Goal: Contribute content

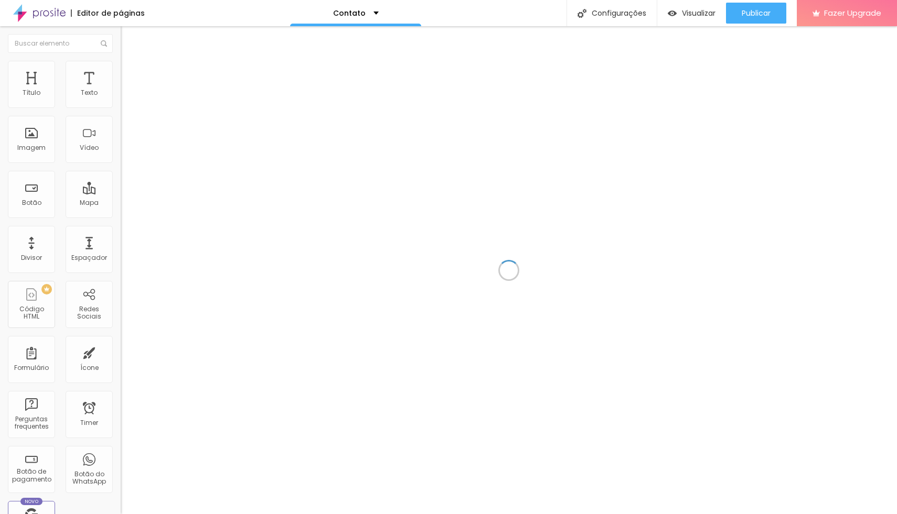
click at [240, 16] on div "Editor de páginas Contato Configurações Configurações da página Clique para edi…" at bounding box center [448, 13] width 897 height 26
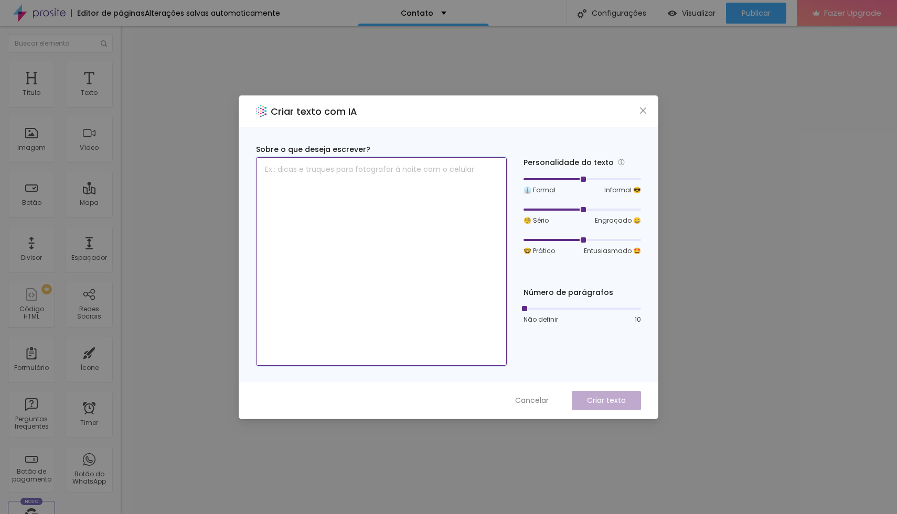
click at [360, 185] on textarea at bounding box center [381, 261] width 251 height 209
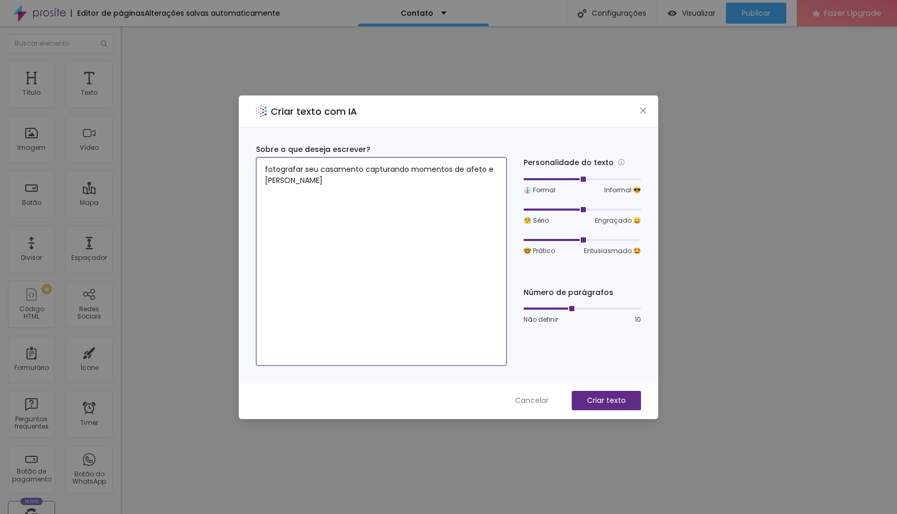
click at [575, 309] on div at bounding box center [581, 309] width 117 height 6
type textarea "fotografar seu casamento capturando momentos de afeto e [PERSON_NAME]"
click at [589, 400] on p "Criar texto" at bounding box center [606, 400] width 39 height 11
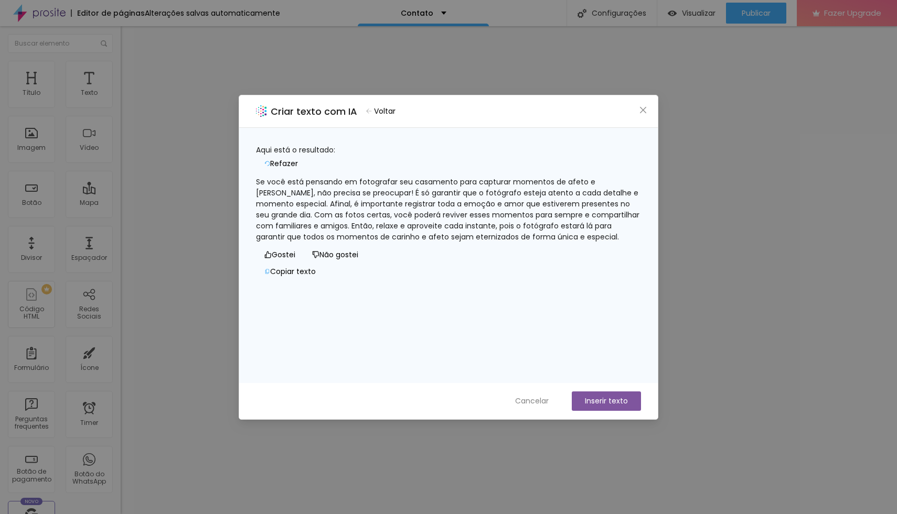
click at [372, 109] on icon "button" at bounding box center [369, 111] width 6 height 5
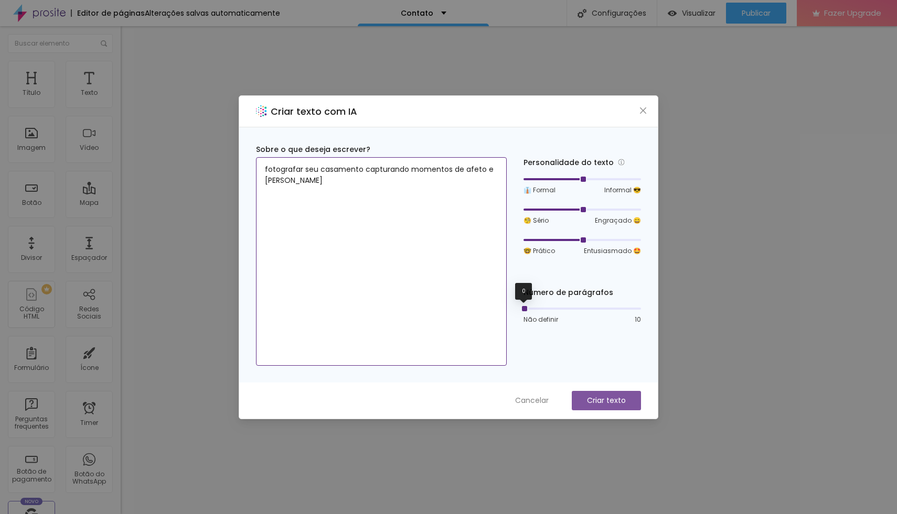
drag, startPoint x: 571, startPoint y: 308, endPoint x: 467, endPoint y: 311, distance: 103.9
click at [467, 311] on div "Sobre o que deseja escrever? fotografar seu casamento capturando momentos de af…" at bounding box center [448, 255] width 385 height 222
click at [604, 403] on p "Criar texto" at bounding box center [606, 400] width 39 height 11
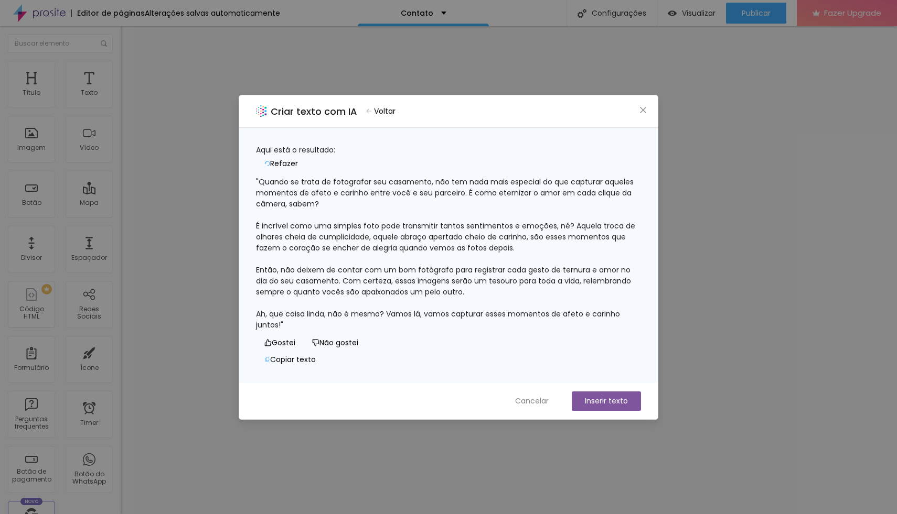
click at [565, 284] on div ""Quando se trata de fotografar seu casamento, não tem nada mais especial do que…" at bounding box center [448, 254] width 385 height 154
click at [298, 158] on span "Refazer" at bounding box center [284, 163] width 28 height 11
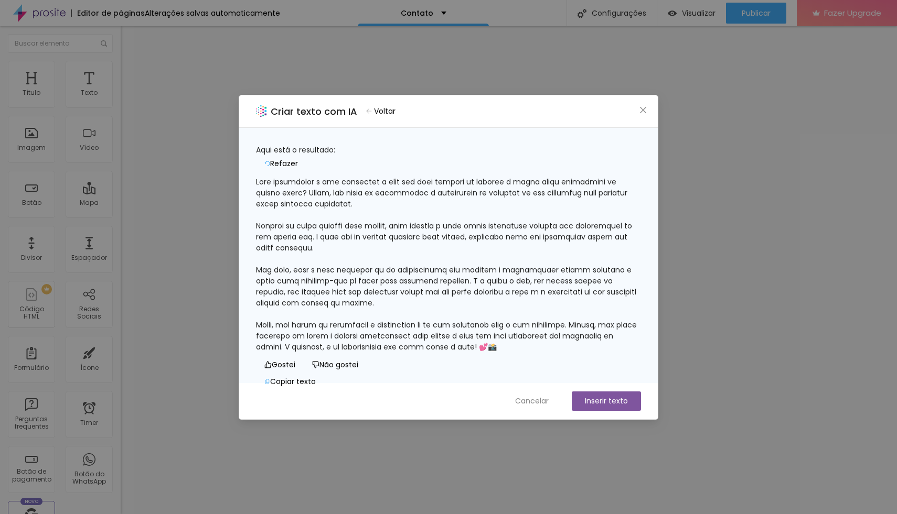
click at [500, 305] on div at bounding box center [448, 265] width 385 height 176
click at [298, 158] on span "Refazer" at bounding box center [284, 163] width 28 height 11
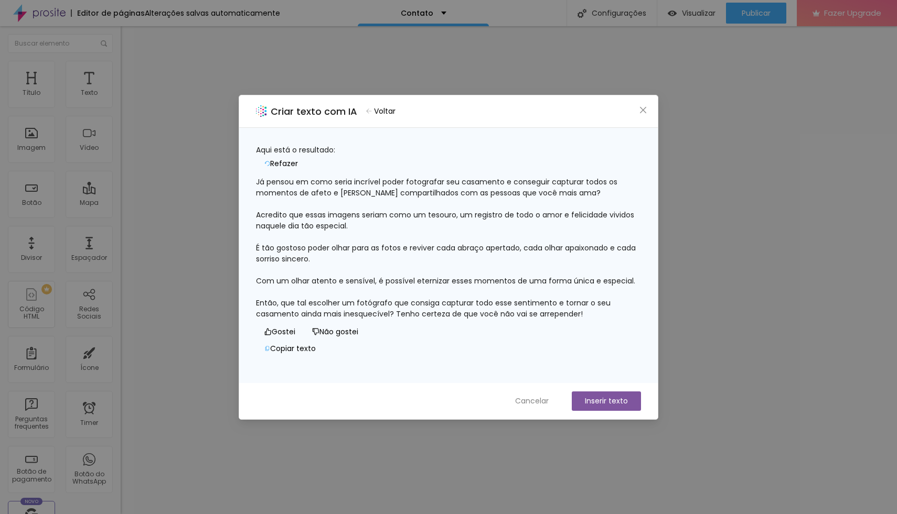
click at [298, 158] on span "Refazer" at bounding box center [284, 163] width 28 height 11
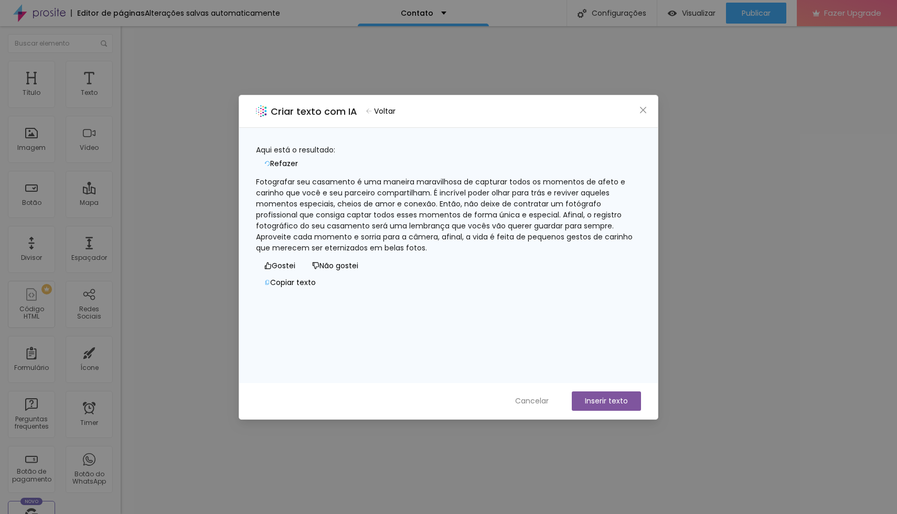
click at [385, 106] on span "Voltar" at bounding box center [384, 111] width 21 height 11
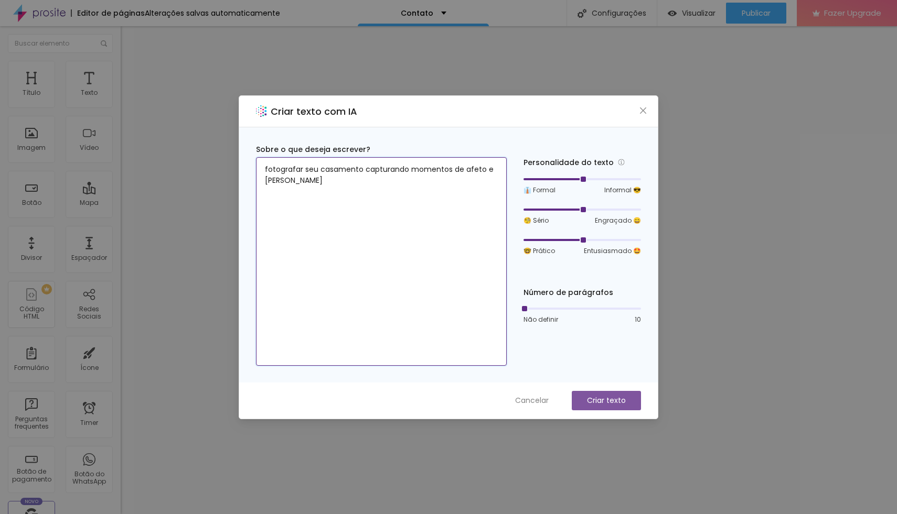
click at [326, 183] on textarea "fotografar seu casamento capturando momentos de afeto e [PERSON_NAME]" at bounding box center [381, 261] width 251 height 209
type textarea "fotografia de casamento, trasmitir o amor pela camera"
click at [623, 401] on p "Criar texto" at bounding box center [606, 400] width 39 height 11
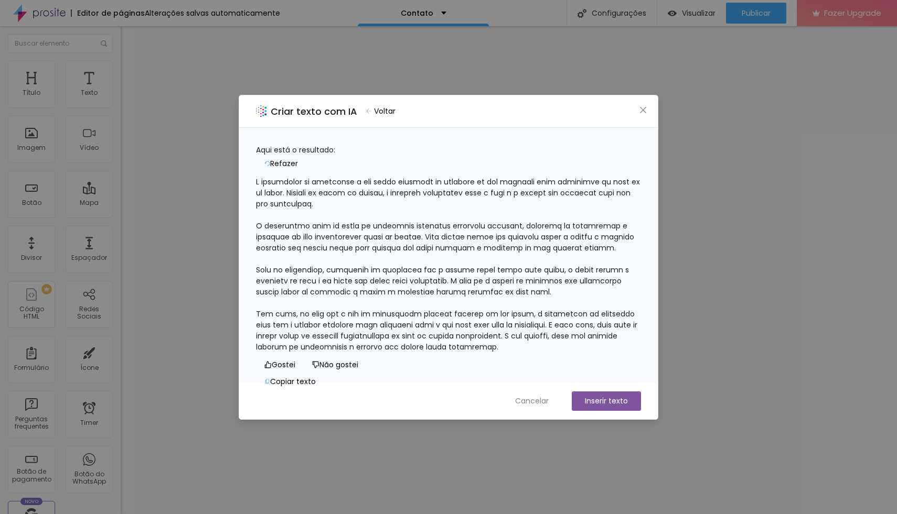
click at [593, 306] on div at bounding box center [448, 265] width 385 height 176
click at [613, 221] on div at bounding box center [448, 265] width 385 height 176
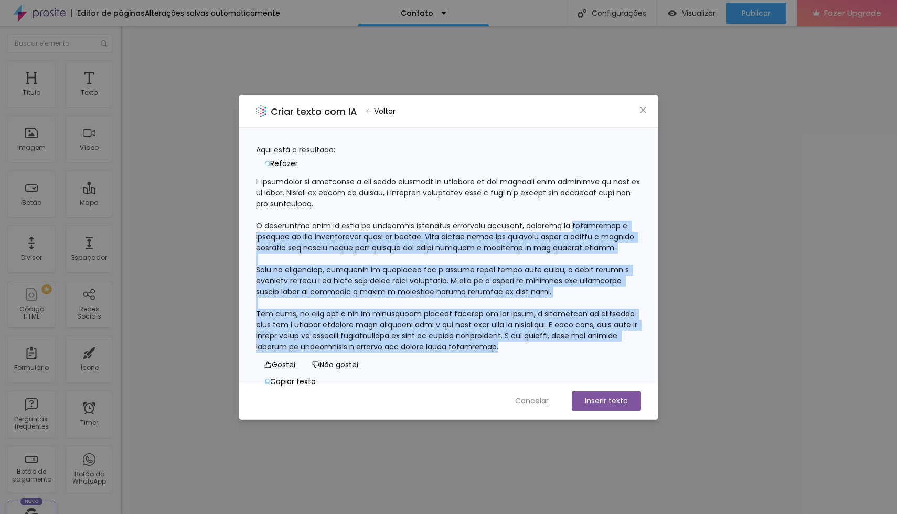
scroll to position [54, 0]
drag, startPoint x: 613, startPoint y: 221, endPoint x: 611, endPoint y: 336, distance: 115.4
click at [611, 336] on div "Aqui está o resultado: Refazer Gostei Não gostei Copiar texto" at bounding box center [448, 268] width 385 height 246
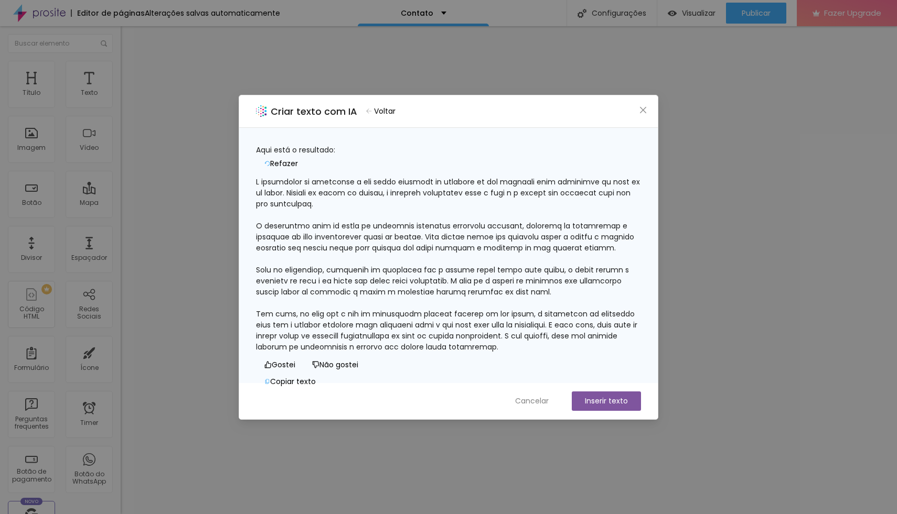
click at [620, 258] on div at bounding box center [448, 265] width 385 height 176
click at [600, 221] on div at bounding box center [448, 265] width 385 height 176
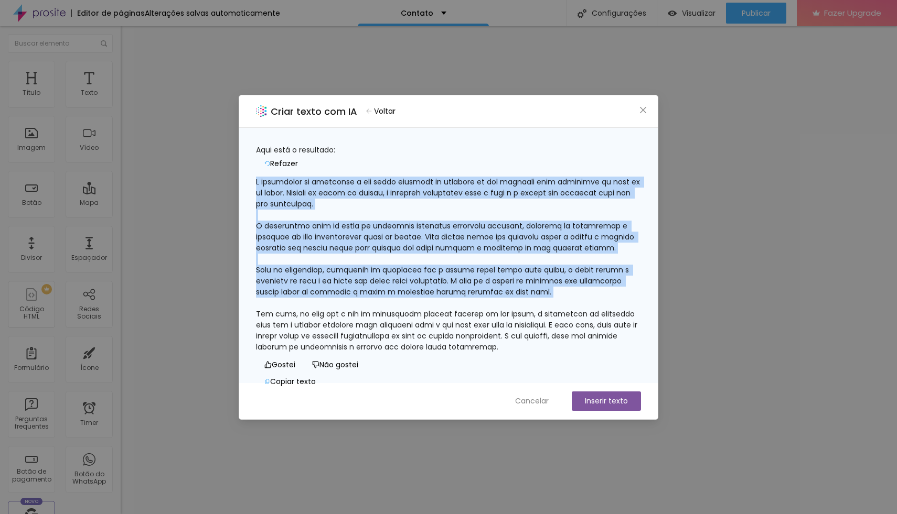
scroll to position [0, 0]
drag, startPoint x: 606, startPoint y: 252, endPoint x: 608, endPoint y: 124, distance: 128.0
click at [608, 124] on div "Criar texto com IA Voltar Aqui está o resultado: Refazer Gostei Não gostei Copi…" at bounding box center [448, 257] width 419 height 325
click at [593, 177] on div at bounding box center [448, 265] width 385 height 176
